Goal: Information Seeking & Learning: Learn about a topic

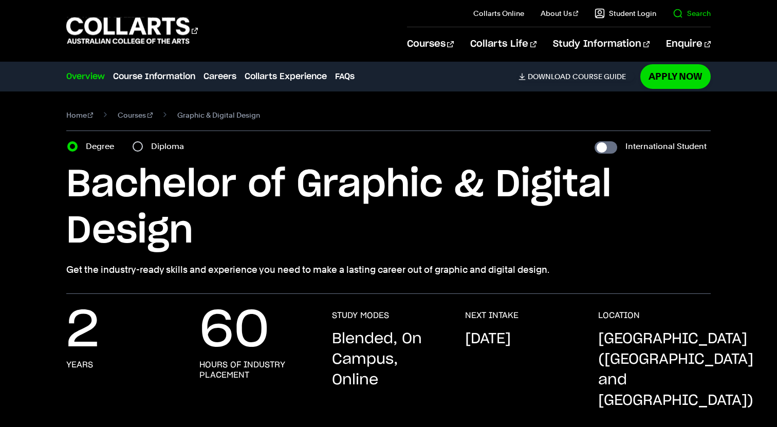
click at [682, 14] on link "Search" at bounding box center [691, 13] width 38 height 10
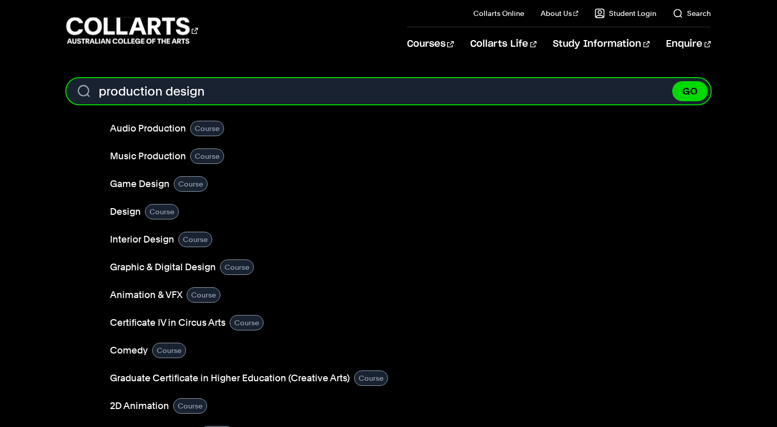
type input "production design"
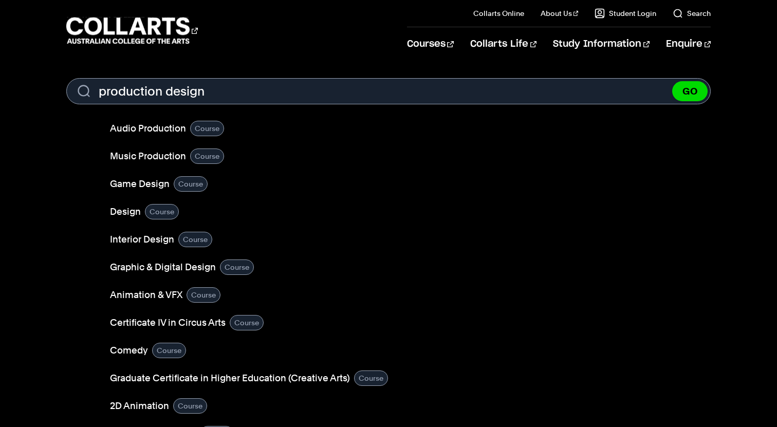
click at [306, 58] on div "Courses Collarts Online Study 100% online About Us History & Values Strategic P…" at bounding box center [388, 30] width 777 height 61
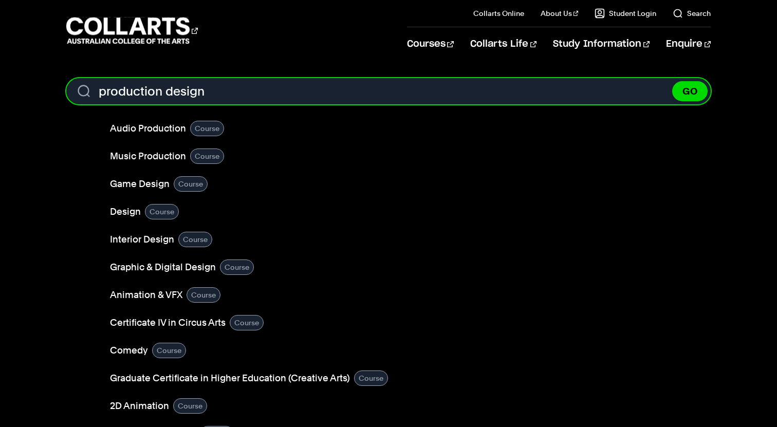
drag, startPoint x: 218, startPoint y: 96, endPoint x: 1, endPoint y: 68, distance: 219.1
click at [66, 78] on input "production design" at bounding box center [388, 91] width 645 height 26
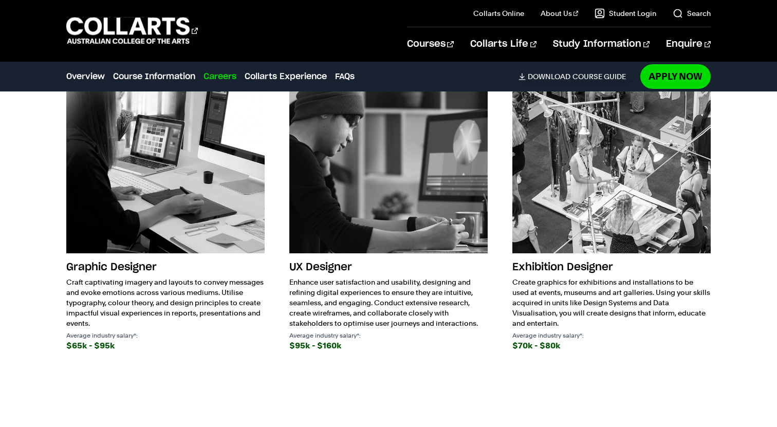
scroll to position [1863, 0]
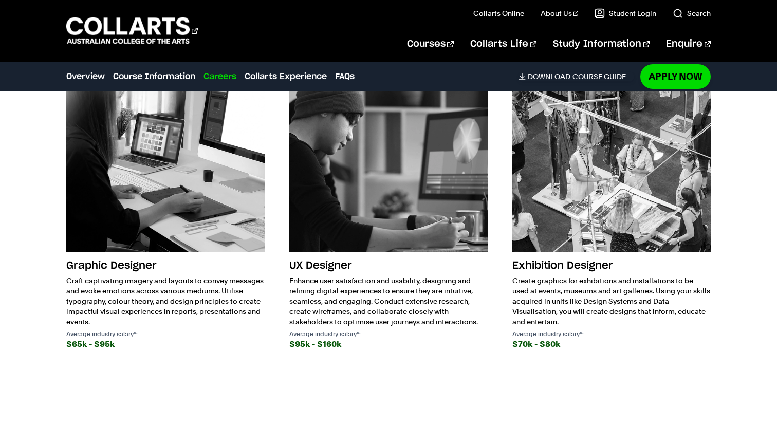
click at [323, 213] on img at bounding box center [388, 152] width 198 height 198
click at [355, 96] on img at bounding box center [388, 152] width 198 height 198
click at [354, 149] on img at bounding box center [388, 152] width 198 height 198
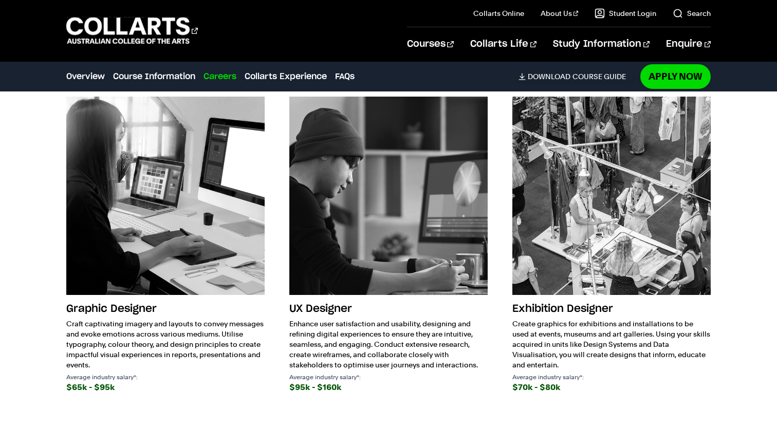
scroll to position [1849, 0]
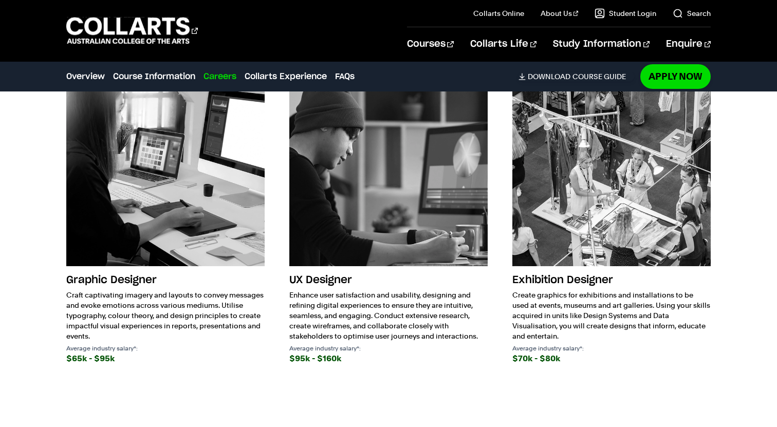
click at [333, 290] on p "Enhance user satisfaction and usability, designing and refining digital experie…" at bounding box center [388, 315] width 198 height 51
click at [331, 351] on div "$95k - $160k" at bounding box center [388, 358] width 198 height 14
click at [348, 351] on div "$95k - $160k" at bounding box center [388, 358] width 198 height 14
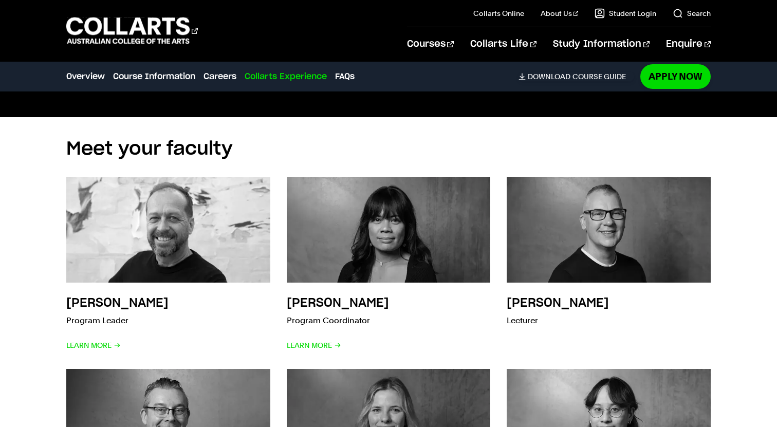
scroll to position [2976, 0]
